Goal: Download file/media

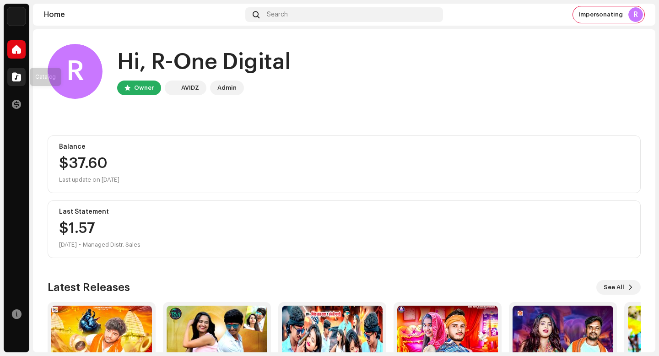
click at [19, 76] on span at bounding box center [16, 76] width 9 height 7
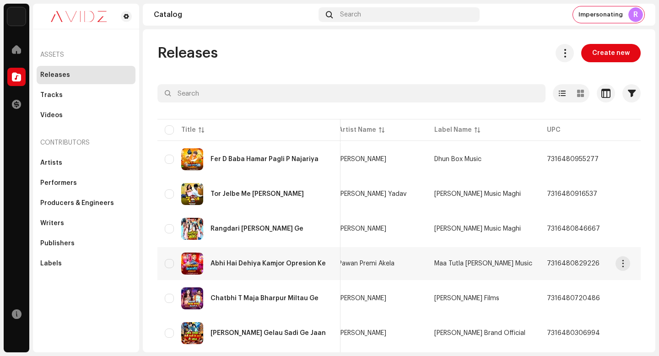
scroll to position [0, 95]
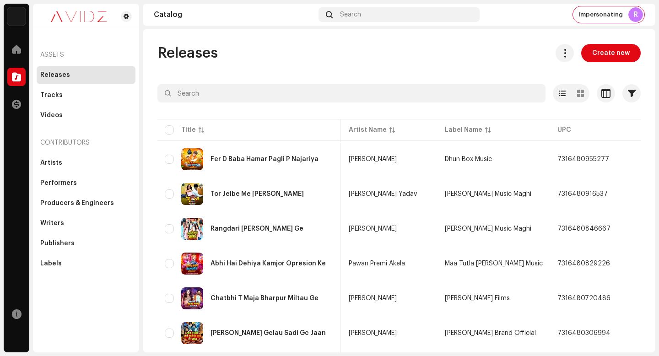
drag, startPoint x: 564, startPoint y: 52, endPoint x: 563, endPoint y: 70, distance: 17.9
click at [565, 55] on span at bounding box center [565, 52] width 9 height 7
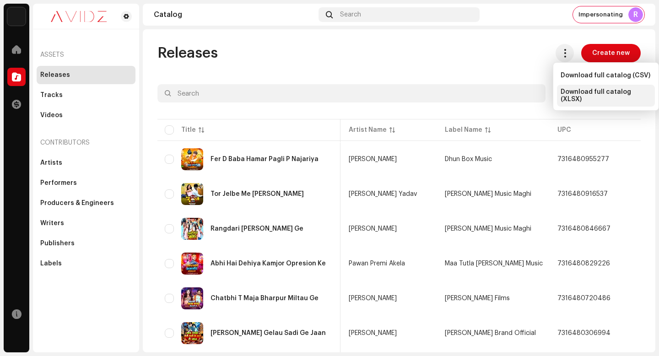
click at [572, 93] on span "Download full catalog (XLSX)" at bounding box center [606, 95] width 91 height 15
click at [419, 46] on div "Releases Create new" at bounding box center [400, 53] width 484 height 18
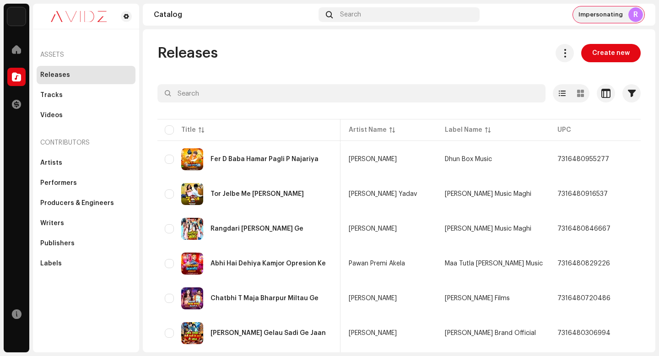
click at [639, 16] on div "R" at bounding box center [636, 14] width 15 height 15
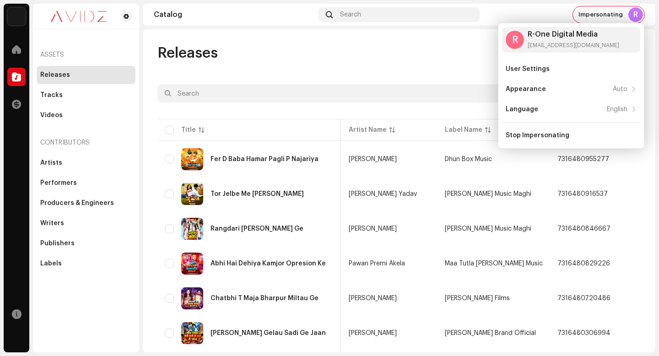
click at [379, 51] on div "Releases Create new" at bounding box center [400, 53] width 484 height 18
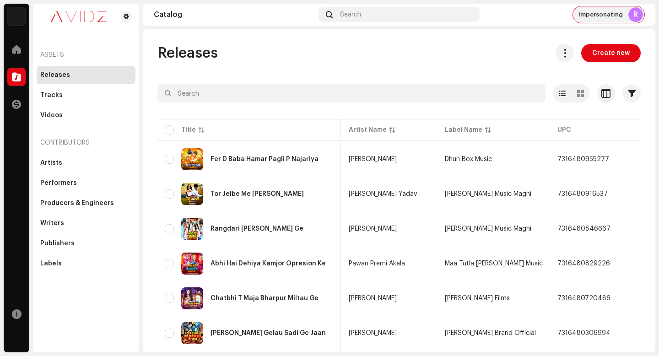
click at [640, 16] on div "R" at bounding box center [636, 14] width 15 height 15
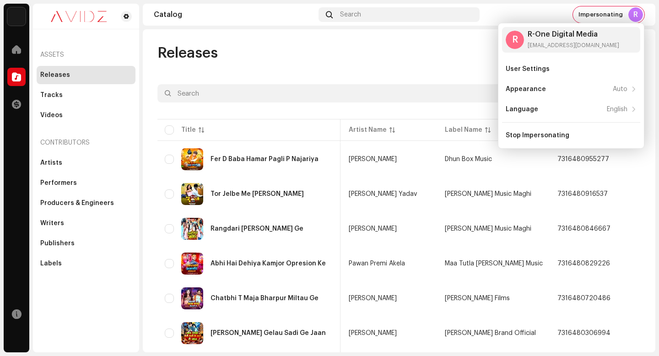
click at [399, 50] on div "Releases Create new" at bounding box center [400, 53] width 484 height 18
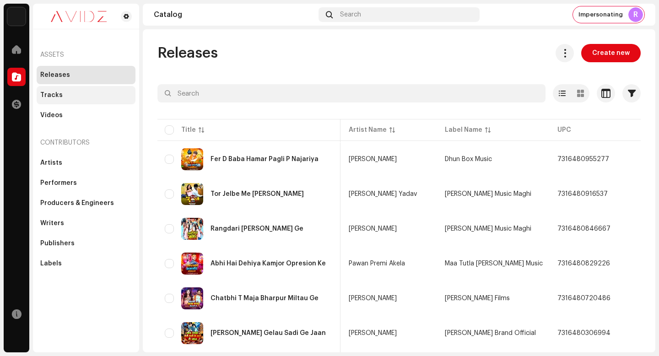
click at [70, 95] on div "Tracks" at bounding box center [86, 95] width 92 height 7
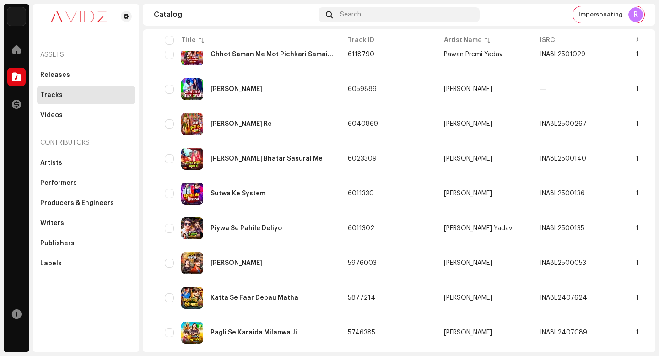
scroll to position [653, 0]
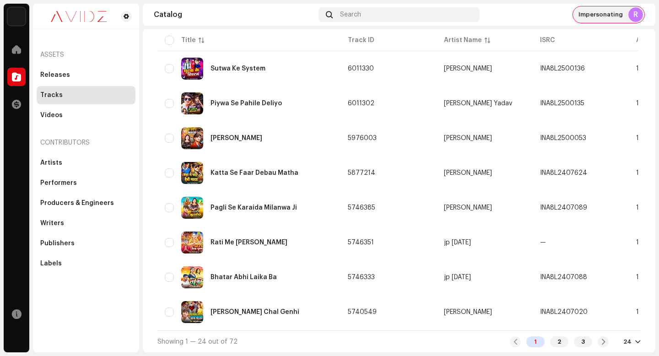
click at [610, 10] on div "Impersonating R" at bounding box center [608, 14] width 71 height 16
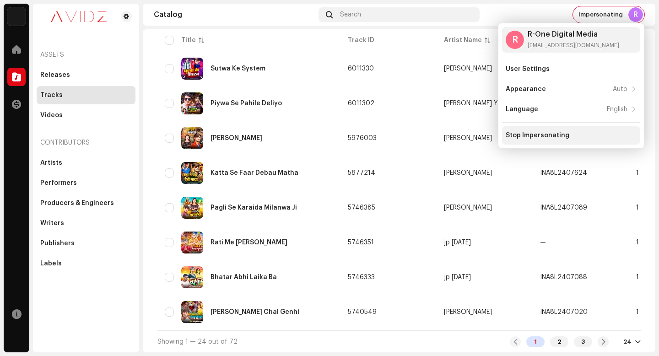
click at [549, 134] on div "Stop Impersonating" at bounding box center [538, 135] width 64 height 7
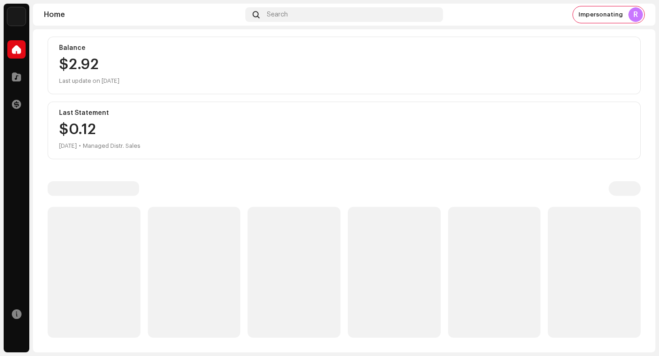
scroll to position [92, 0]
